Goal: Information Seeking & Learning: Understand process/instructions

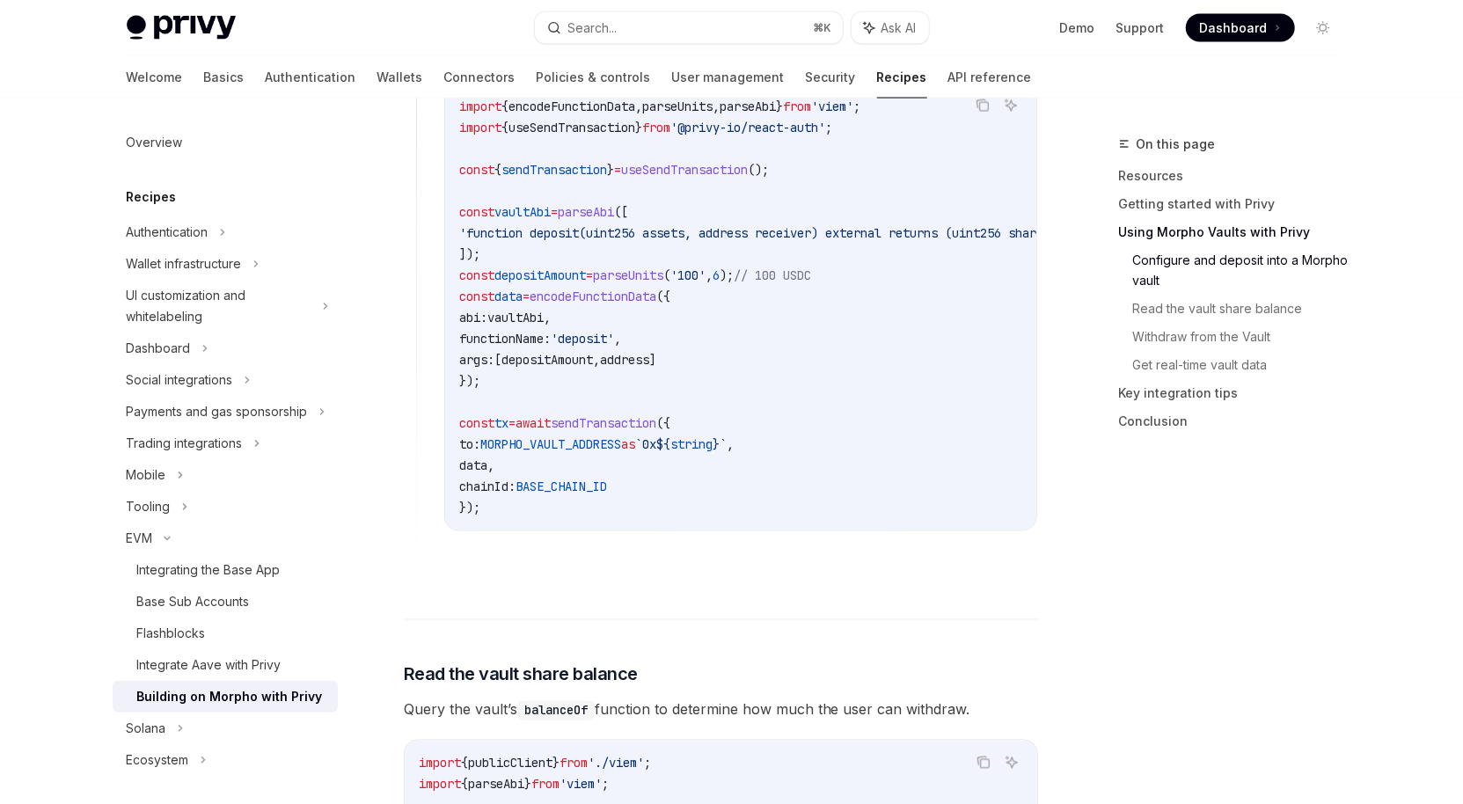
scroll to position [2225, 0]
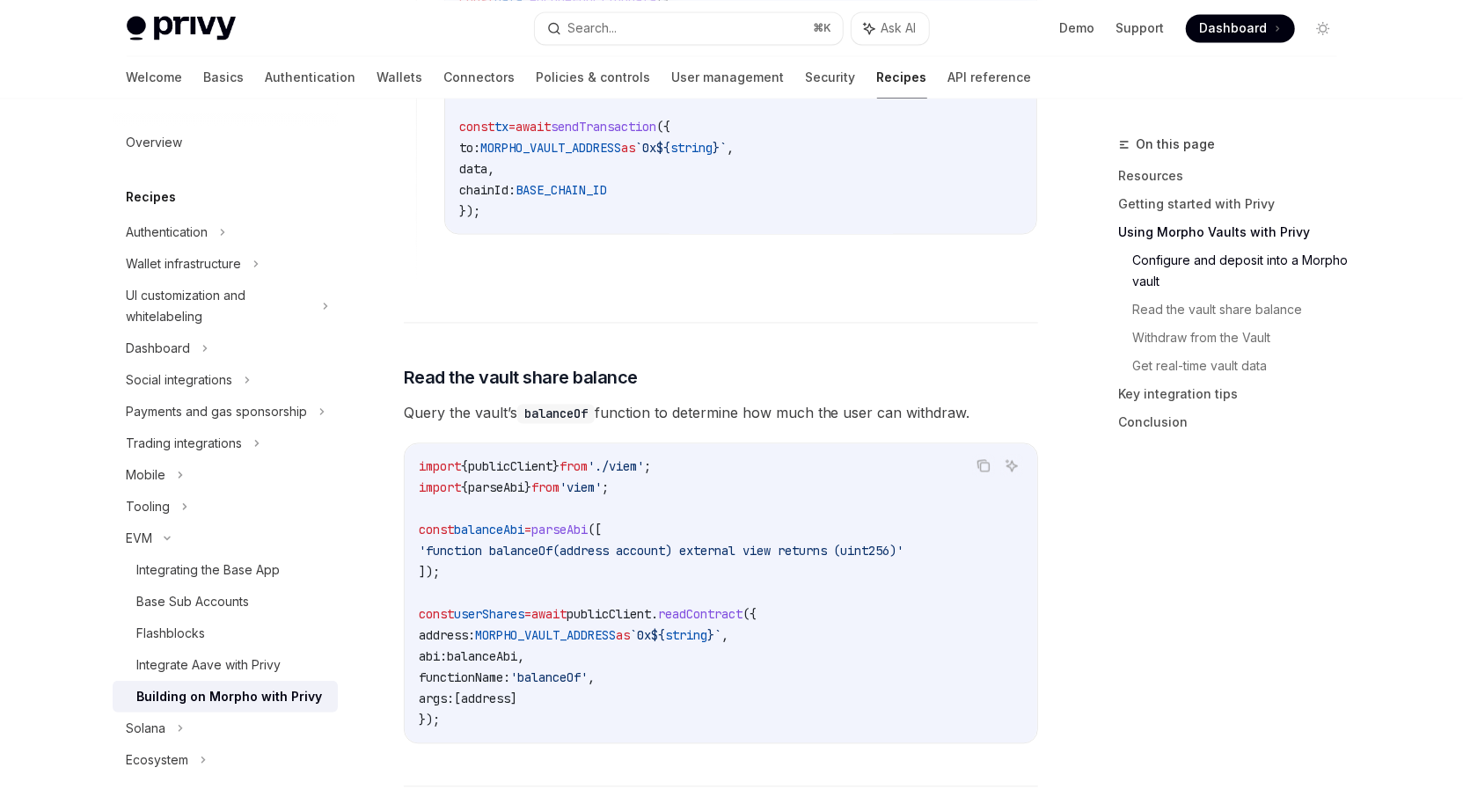
click at [543, 404] on code "balanceOf" at bounding box center [555, 413] width 77 height 19
drag, startPoint x: 525, startPoint y: 399, endPoint x: 741, endPoint y: 398, distance: 215.5
click at [741, 400] on span "Query the vault’s balanceOf function to determine how much the user can withdra…" at bounding box center [721, 412] width 634 height 25
click at [551, 404] on code "balanceOf" at bounding box center [555, 413] width 77 height 19
drag, startPoint x: 529, startPoint y: 400, endPoint x: 976, endPoint y: 404, distance: 447.7
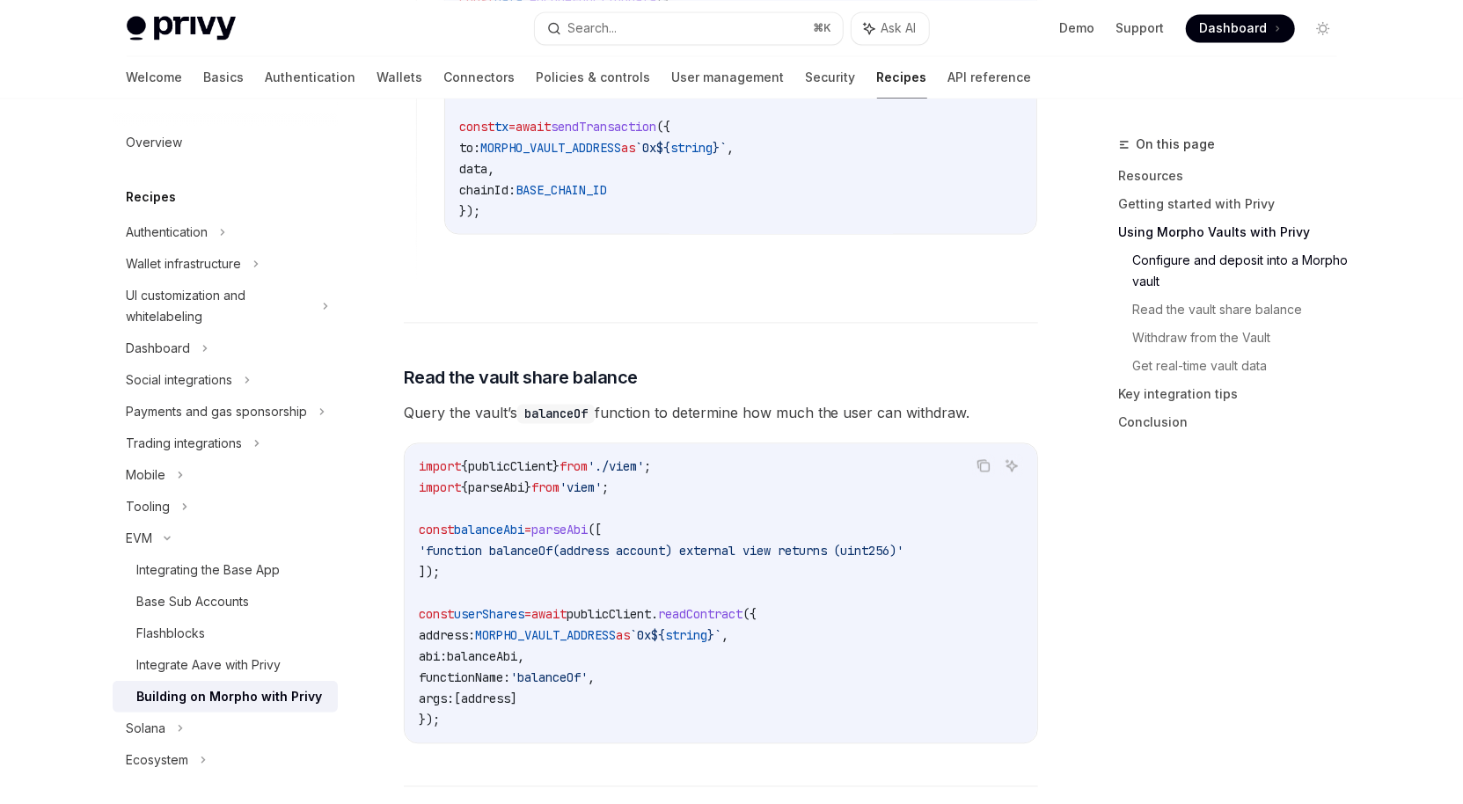
click at [976, 404] on span "Query the vault’s balanceOf function to determine how much the user can withdra…" at bounding box center [721, 412] width 634 height 25
copy span "balanceOf function to determine how much the user can withdraw."
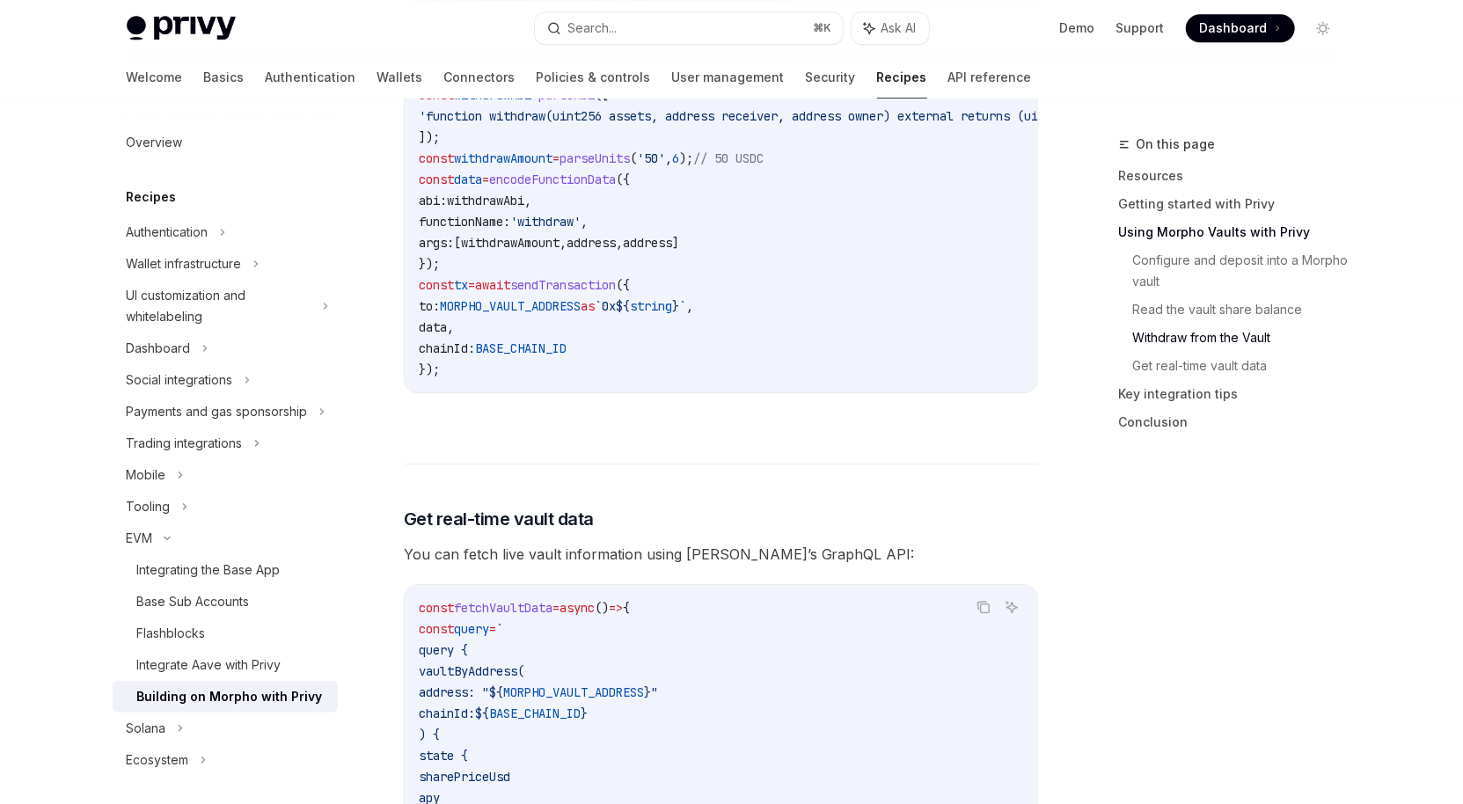
scroll to position [3253, 0]
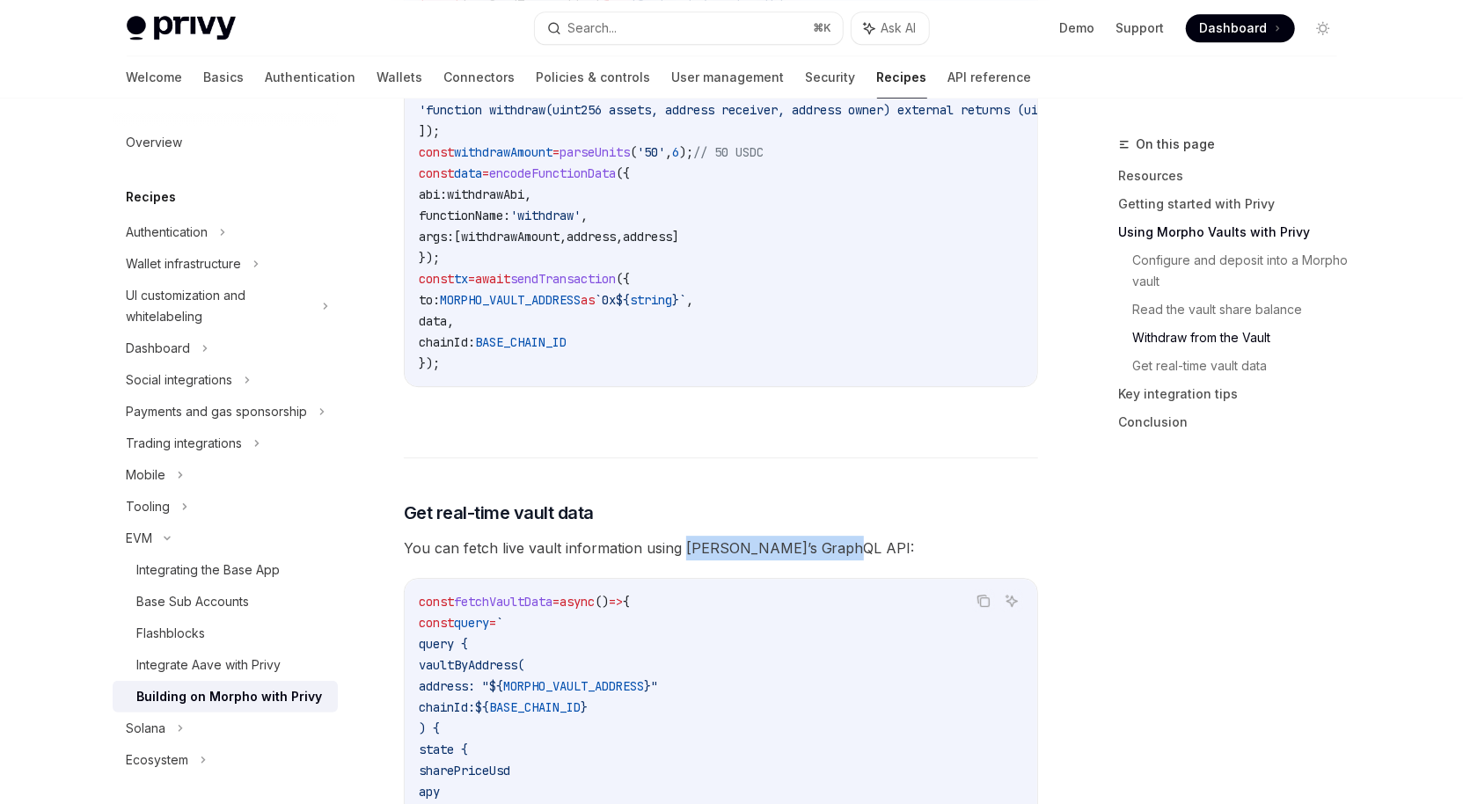
drag, startPoint x: 681, startPoint y: 540, endPoint x: 859, endPoint y: 537, distance: 178.6
click at [859, 537] on span "You can fetch live vault information using [PERSON_NAME]’s GraphQL API:" at bounding box center [721, 548] width 634 height 25
copy span "[PERSON_NAME]’s GraphQL API:"
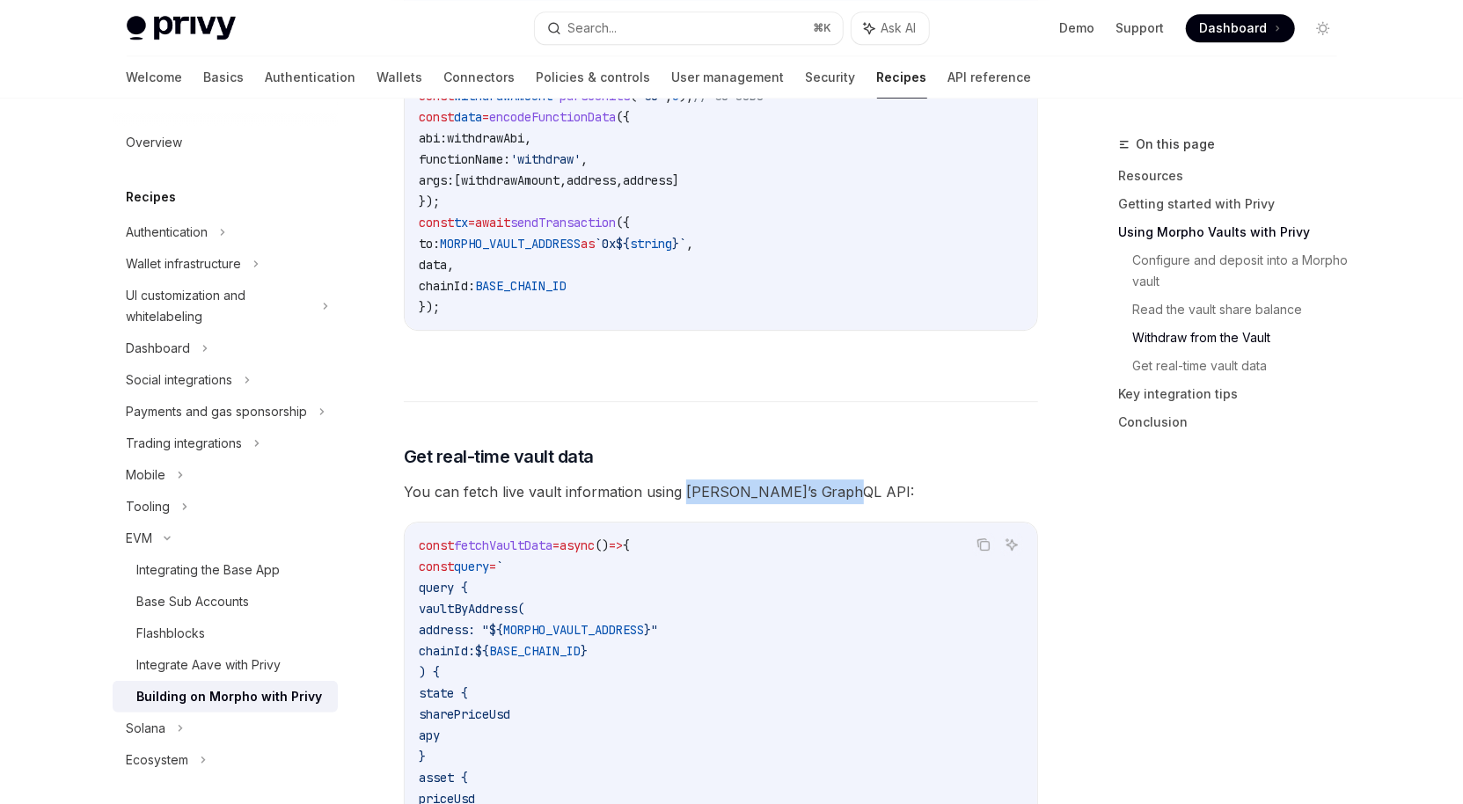
scroll to position [3625, 0]
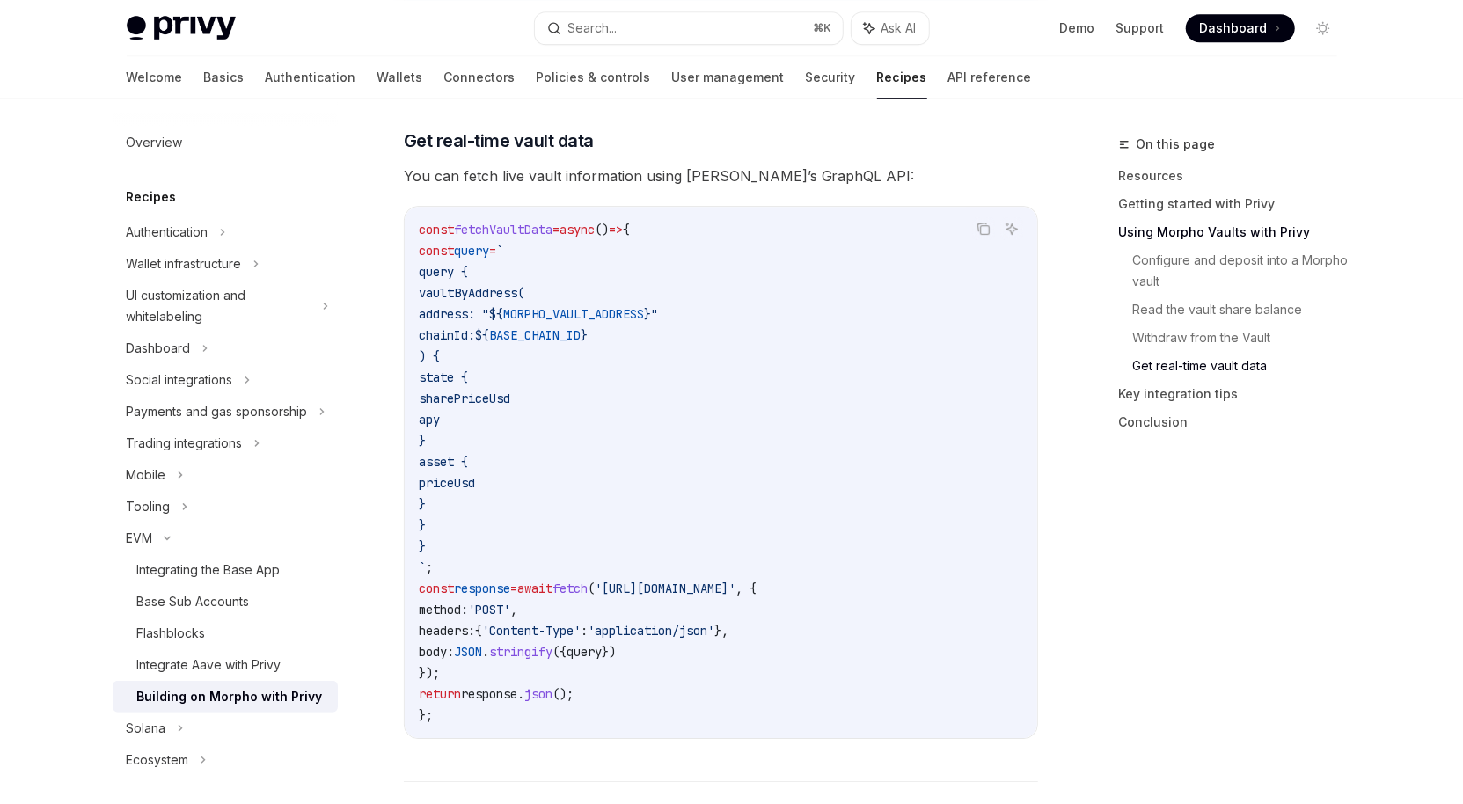
click at [718, 516] on code "const fetchVaultData = async () => { const query = ` query { vaultByAddress( ad…" at bounding box center [721, 472] width 604 height 507
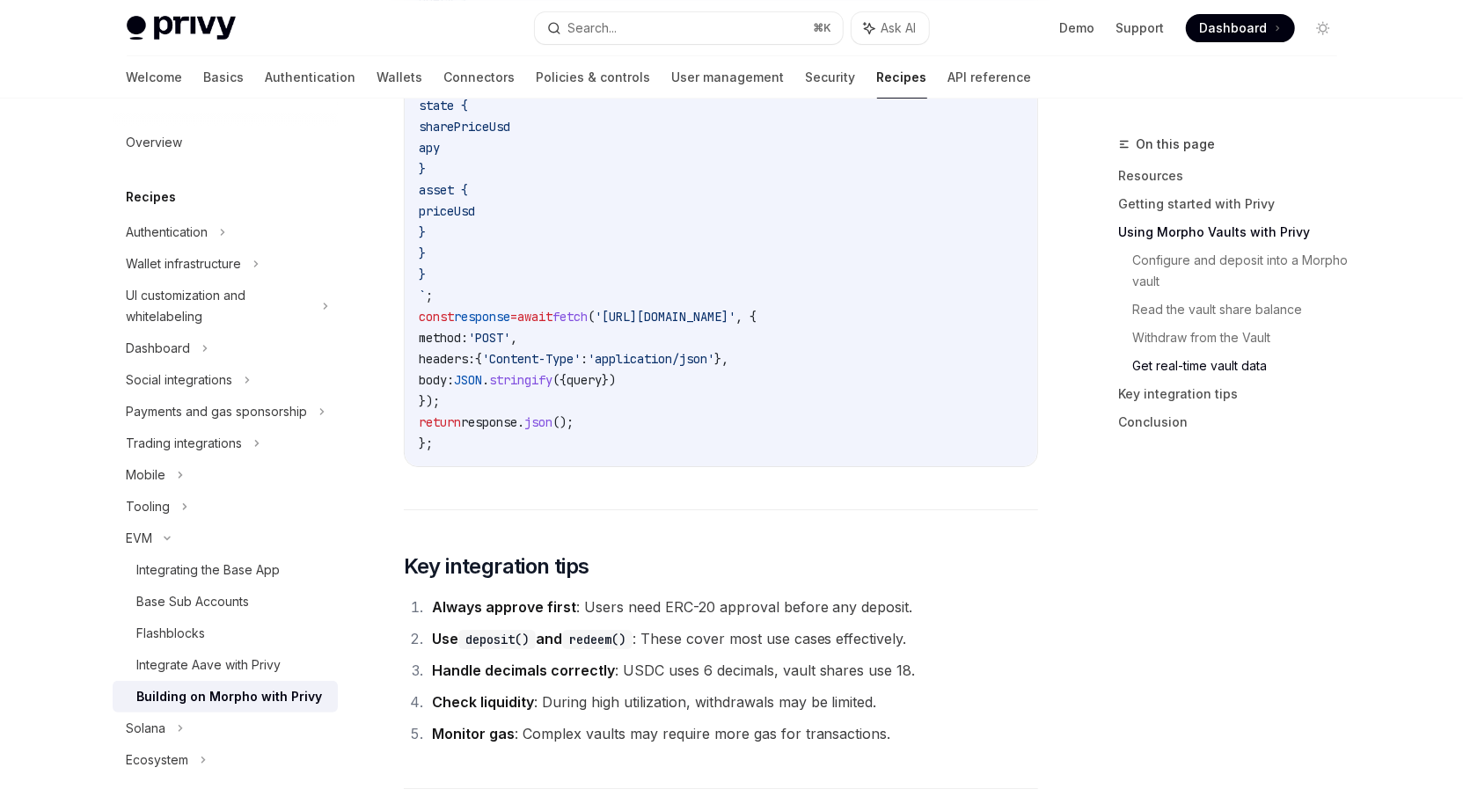
scroll to position [3899, 0]
drag, startPoint x: 663, startPoint y: 656, endPoint x: 760, endPoint y: 654, distance: 96.8
click at [760, 655] on li "Handle decimals correctly : USDC uses 6 decimals, vault shares use 18." at bounding box center [732, 667] width 611 height 25
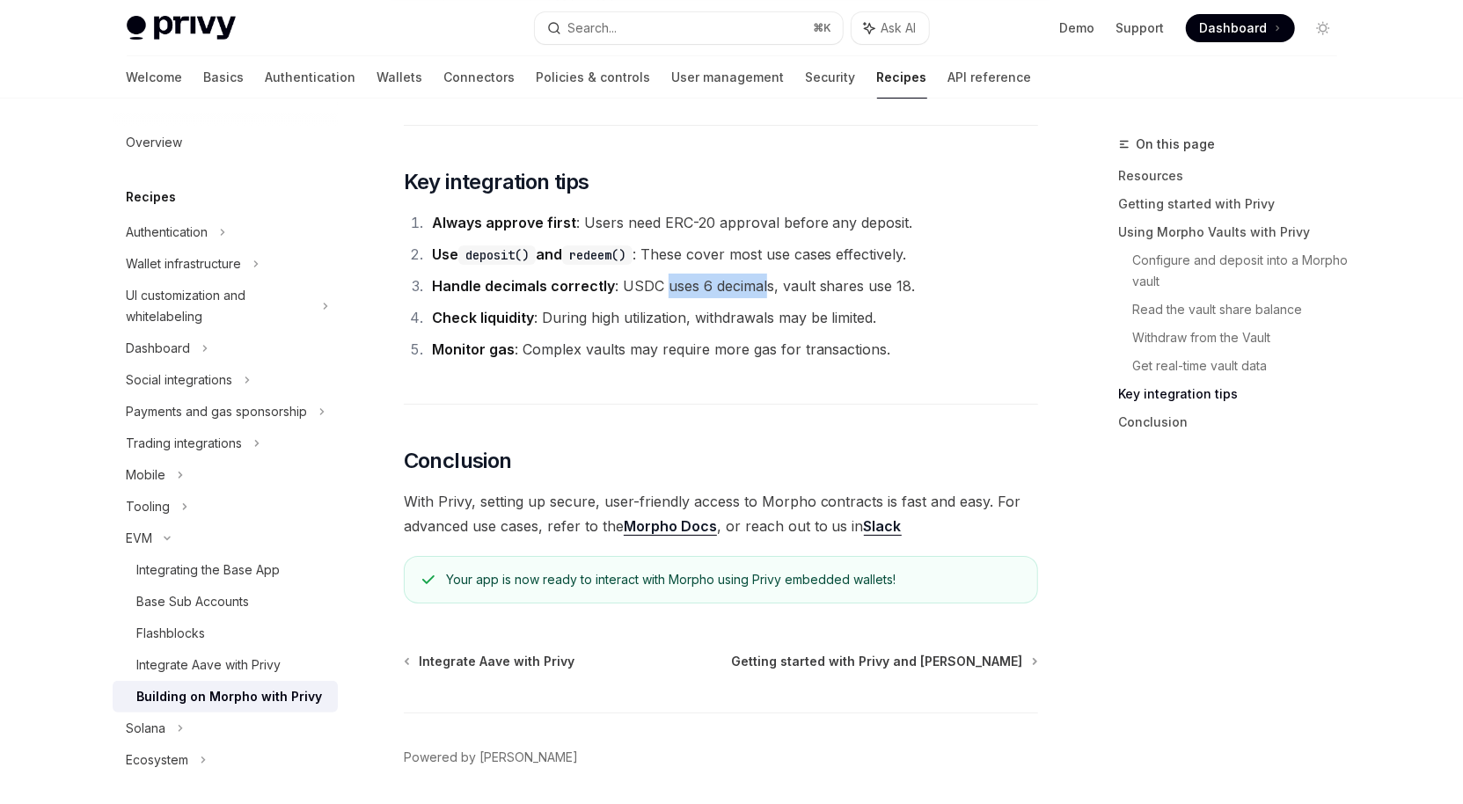
scroll to position [4273, 0]
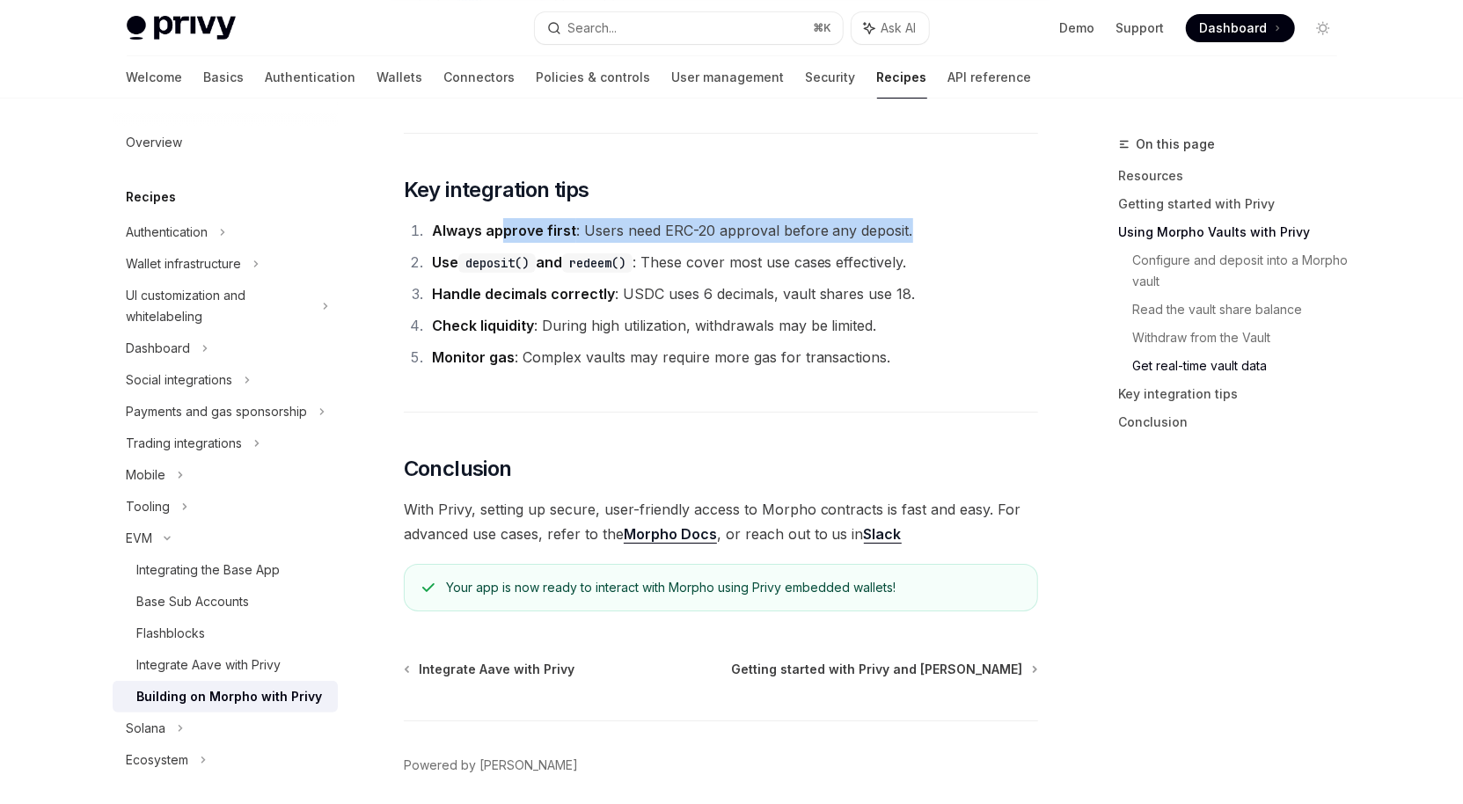
drag, startPoint x: 506, startPoint y: 216, endPoint x: 908, endPoint y: 216, distance: 402.0
click at [908, 218] on li "Always approve first : Users need ERC-20 approval before any deposit." at bounding box center [732, 230] width 611 height 25
click at [661, 263] on ol "Always approve first : Users need ERC-20 approval before any deposit. Use depos…" at bounding box center [721, 293] width 634 height 151
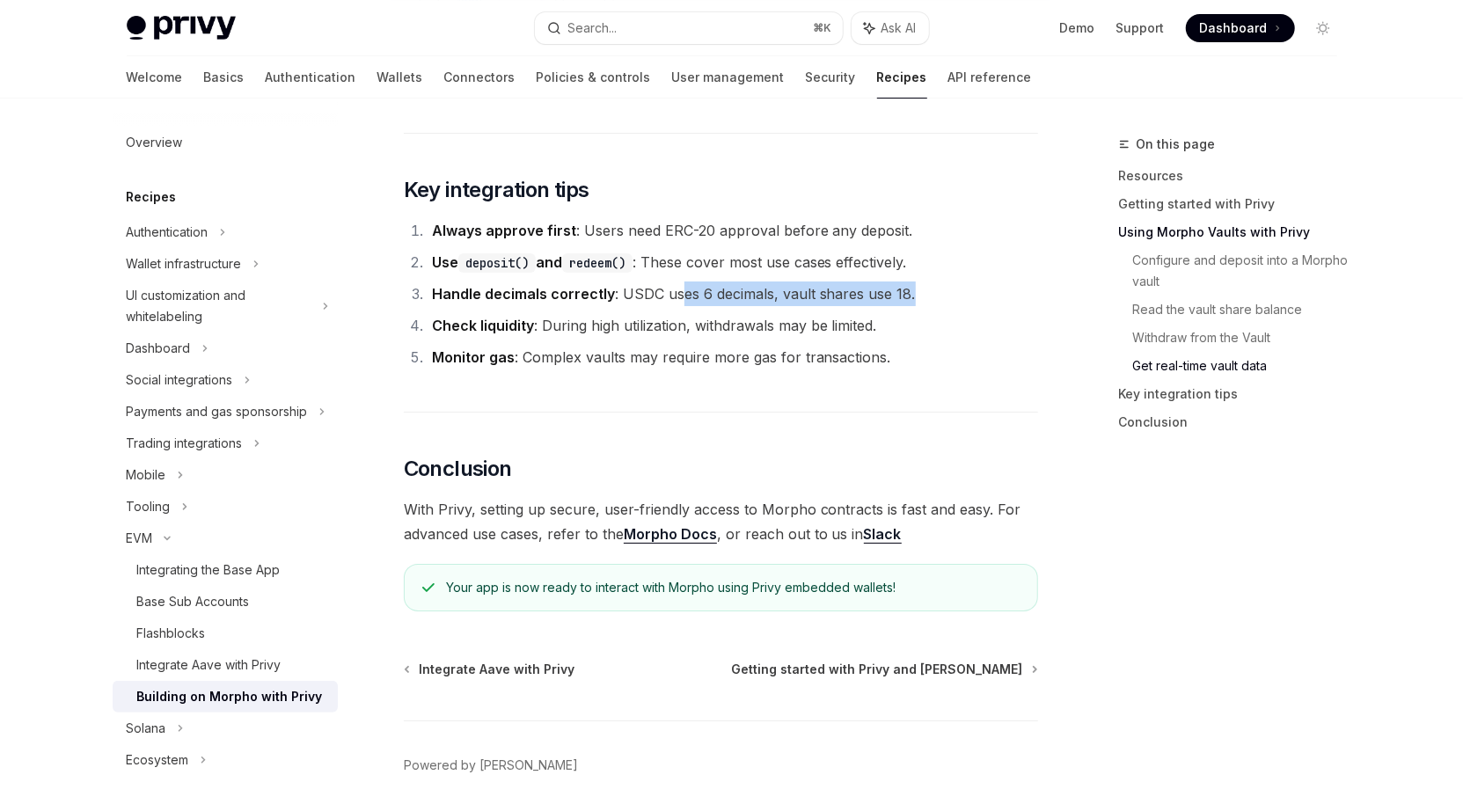
drag, startPoint x: 678, startPoint y: 281, endPoint x: 924, endPoint y: 271, distance: 246.5
click at [924, 281] on li "Handle decimals correctly : USDC uses 6 decimals, vault shares use 18." at bounding box center [732, 293] width 611 height 25
click at [684, 250] on li "Use deposit() and redeem() : These cover most use cases effectively." at bounding box center [732, 262] width 611 height 25
click at [614, 317] on li "Check liquidity : During high utilization, withdrawals may be limited." at bounding box center [732, 325] width 611 height 25
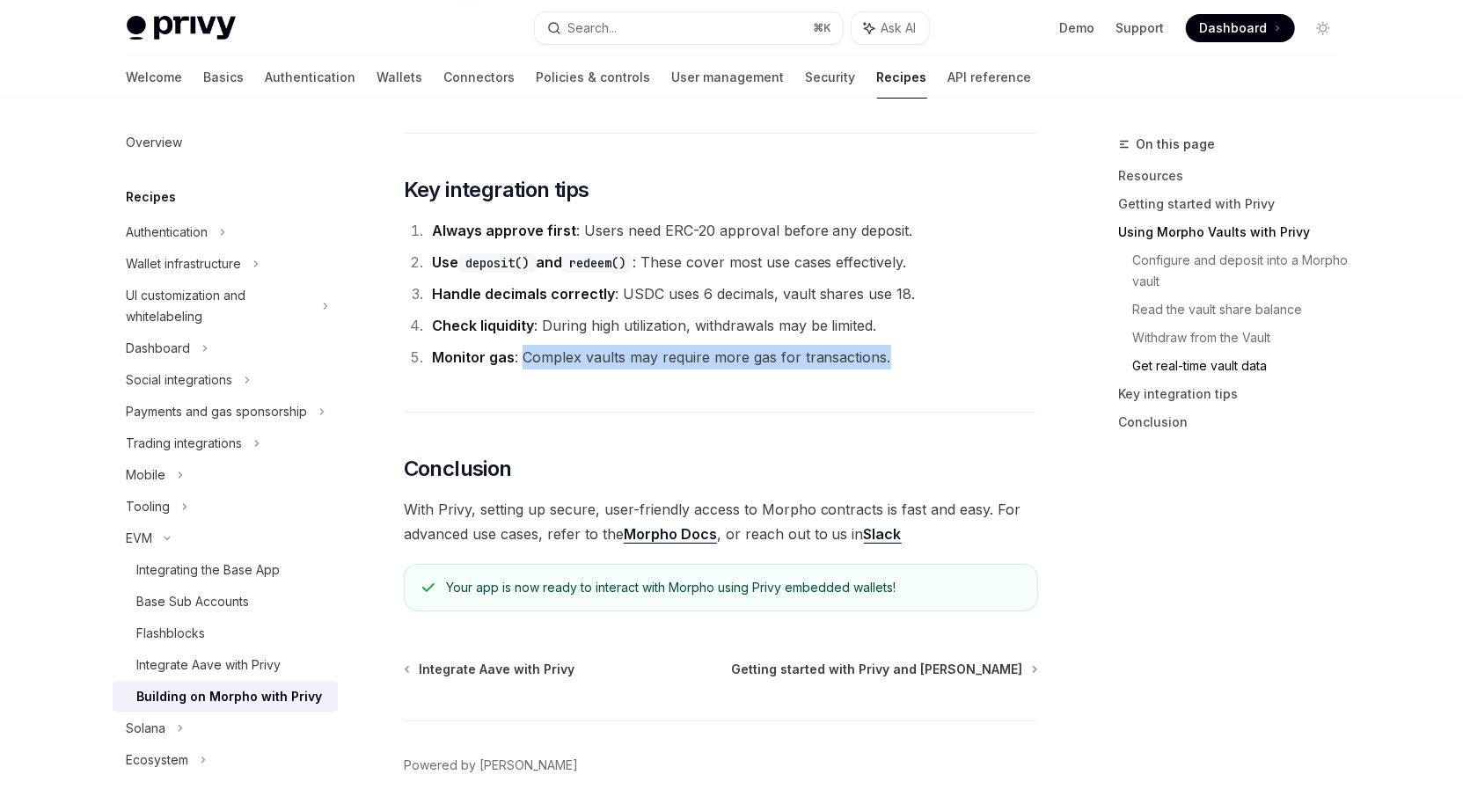
drag, startPoint x: 524, startPoint y: 346, endPoint x: 908, endPoint y: 346, distance: 383.5
click at [908, 346] on li "Monitor gas : Complex vaults may require more gas for transactions." at bounding box center [732, 357] width 611 height 25
click at [823, 291] on li "Handle decimals correctly : USDC uses 6 decimals, vault shares use 18." at bounding box center [732, 293] width 611 height 25
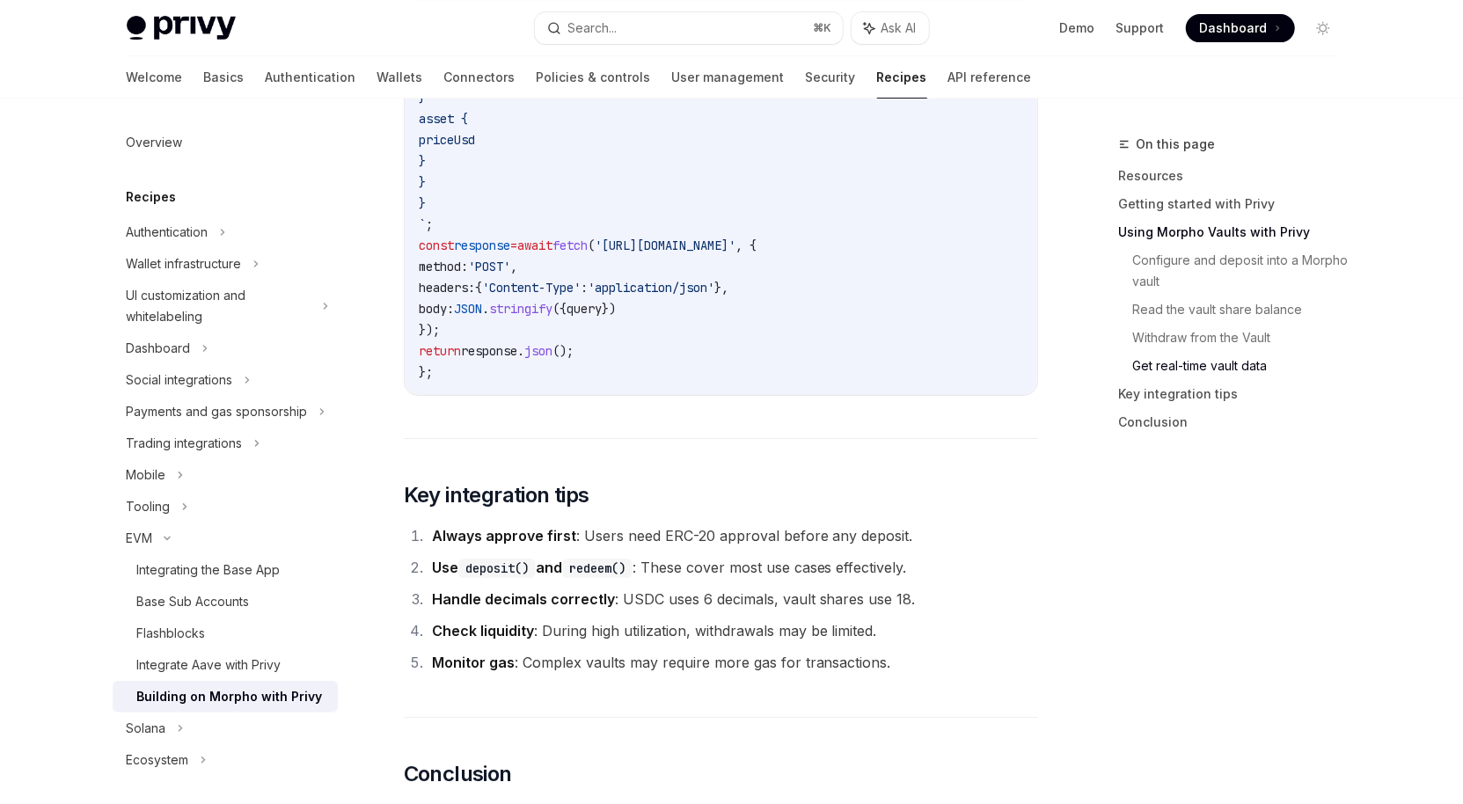
scroll to position [3260, 0]
